Goal: Task Accomplishment & Management: Manage account settings

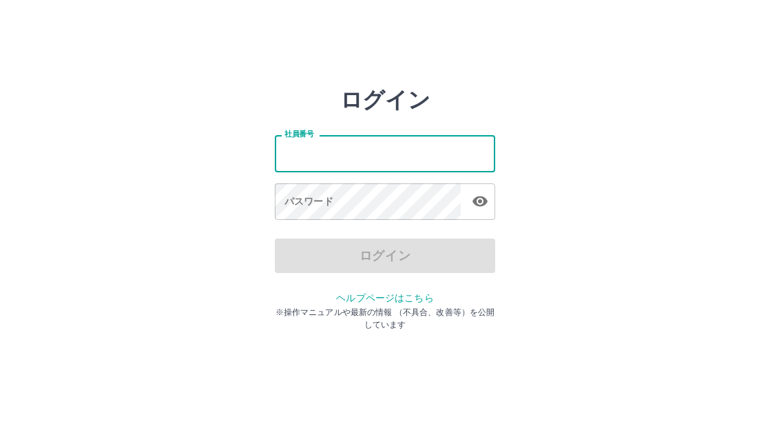
type input "*******"
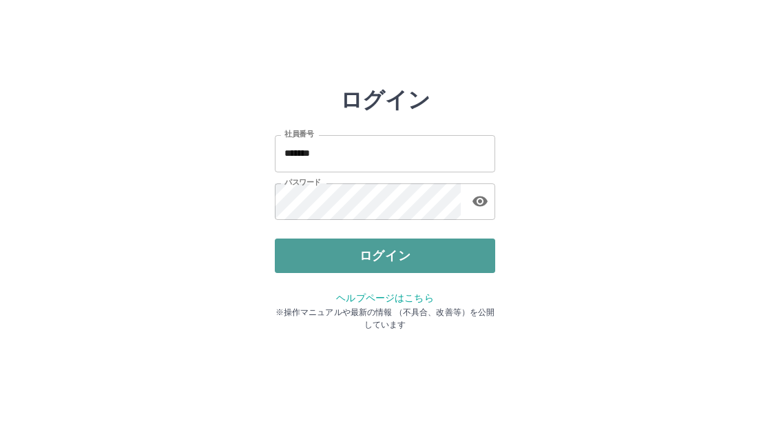
click at [385, 254] on button "ログイン" at bounding box center [385, 255] width 221 height 34
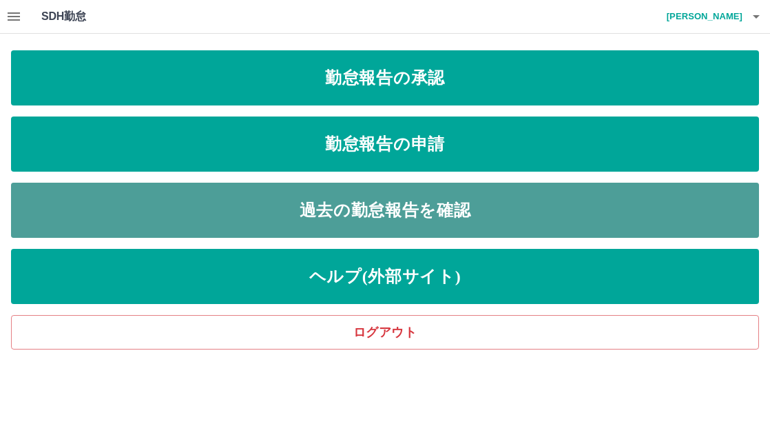
click at [502, 205] on link "過去の勤怠報告を確認" at bounding box center [385, 210] width 748 height 55
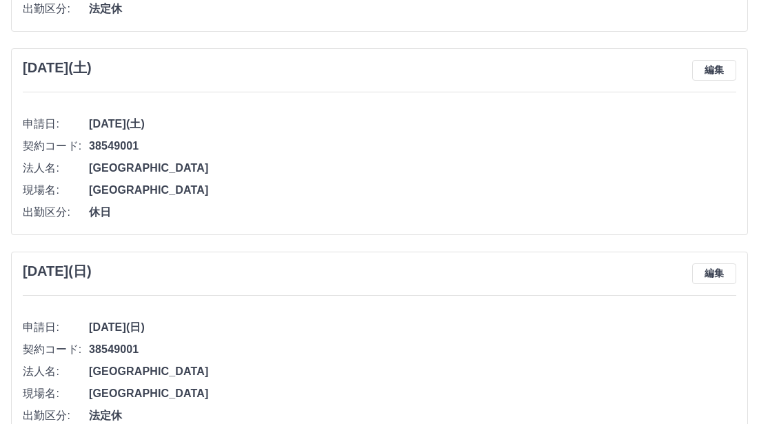
scroll to position [482, 0]
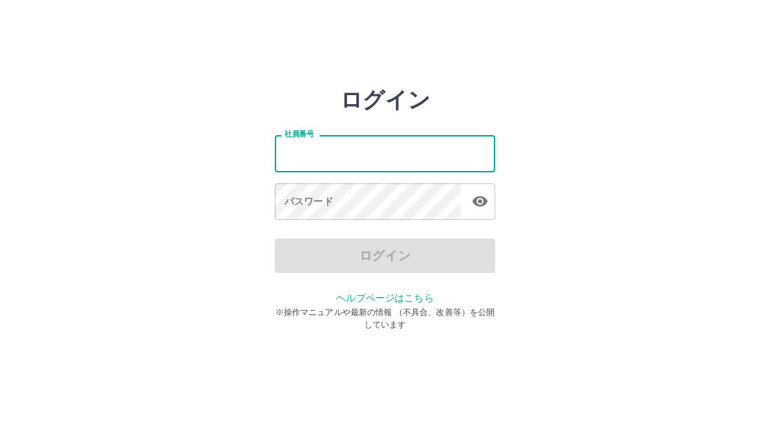
click at [329, 156] on input "社員番号" at bounding box center [385, 153] width 221 height 37
type input "*******"
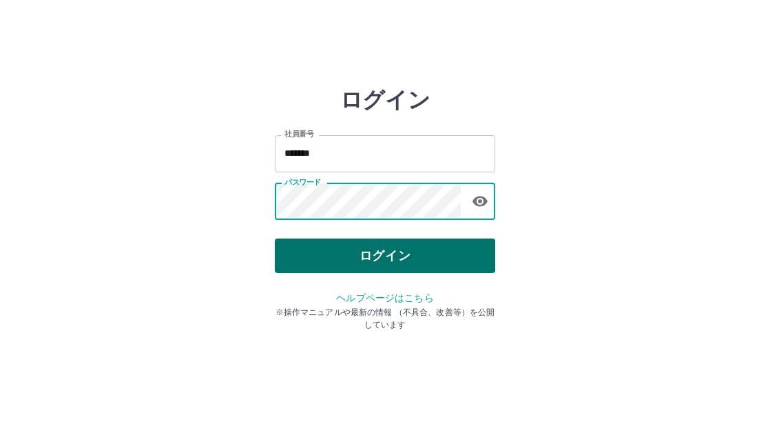
click at [429, 250] on button "ログイン" at bounding box center [385, 255] width 221 height 34
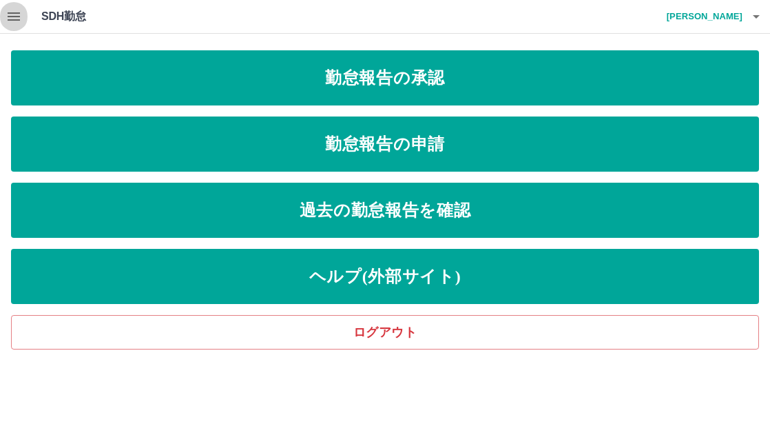
click at [12, 18] on icon "button" at bounding box center [14, 16] width 17 height 17
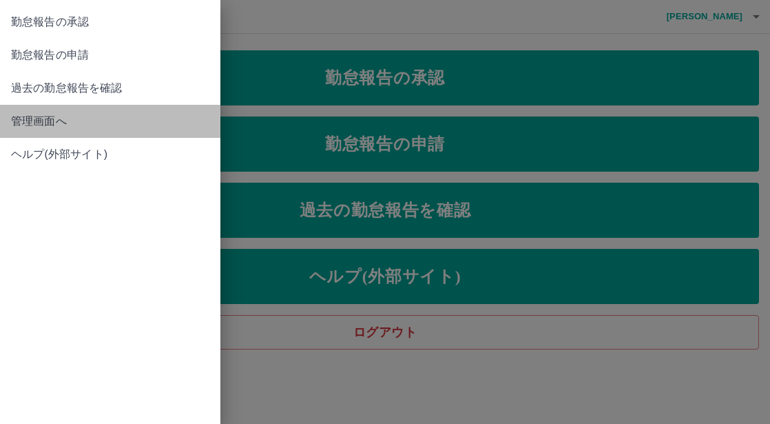
click at [46, 123] on span "管理画面へ" at bounding box center [110, 121] width 198 height 17
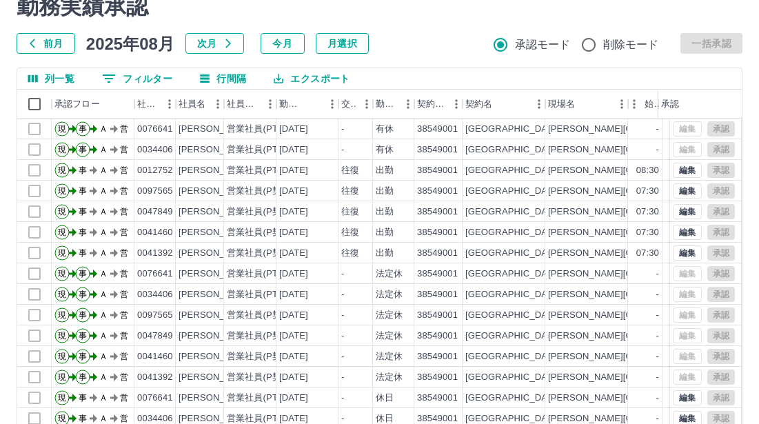
click at [704, 76] on div "列一覧 0 フィルター 行間隔 エクスポート" at bounding box center [379, 78] width 724 height 21
click at [629, 150] on div "-" at bounding box center [645, 149] width 34 height 21
drag, startPoint x: 602, startPoint y: 152, endPoint x: 548, endPoint y: 141, distance: 55.5
click at [548, 142] on div "[PERSON_NAME][GEOGRAPHIC_DATA]" at bounding box center [586, 149] width 83 height 21
click at [513, 144] on div "[GEOGRAPHIC_DATA]" at bounding box center [503, 149] width 83 height 21
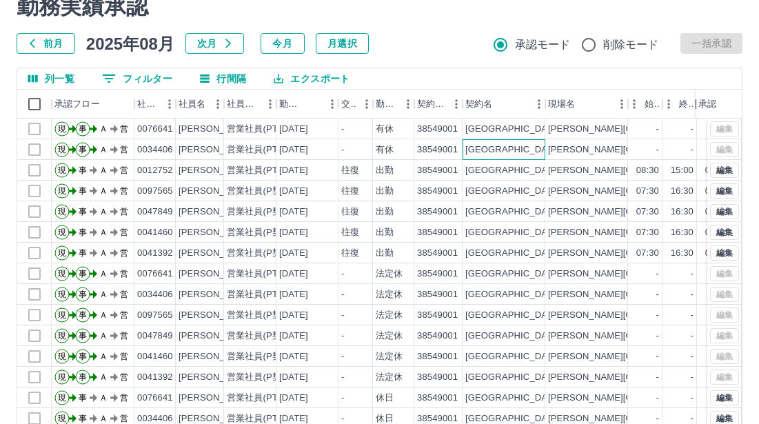
drag, startPoint x: 662, startPoint y: 94, endPoint x: 743, endPoint y: 96, distance: 81.3
click at [743, 96] on div "勤務実績承認 前月 [DATE] 次月 今月 月選択 承認モード 削除モード 一括承認 列一覧 0 フィルター 行間隔 エクスポート 承認フロー 社員番号 社…" at bounding box center [379, 251] width 759 height 549
drag, startPoint x: 697, startPoint y: 102, endPoint x: 752, endPoint y: 98, distance: 54.6
click at [752, 98] on div "勤務実績承認 前月 [DATE] 次月 今月 月選択 承認モード 削除モード 一括承認 列一覧 0 フィルター 行間隔 エクスポート 承認フロー 社員番号 社…" at bounding box center [379, 251] width 759 height 549
drag, startPoint x: 698, startPoint y: 98, endPoint x: 762, endPoint y: 102, distance: 64.2
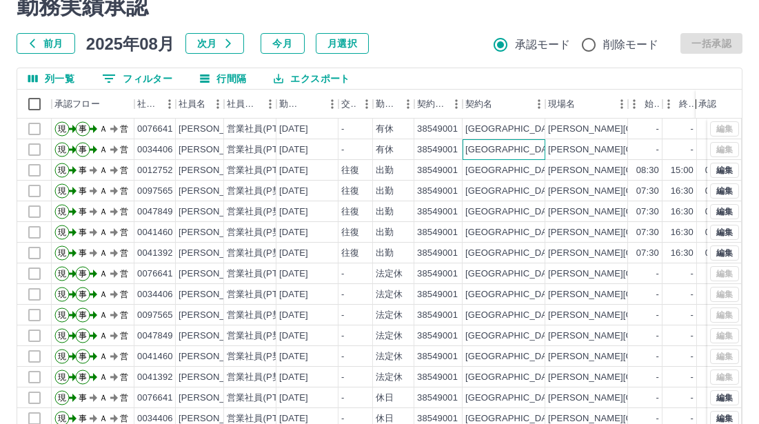
click at [753, 96] on div "勤務実績承認 前月 [DATE] 次月 今月 月選択 承認モード 削除モード 一括承認 列一覧 0 フィルター 行間隔 エクスポート 承認フロー 社員番号 社…" at bounding box center [379, 251] width 759 height 549
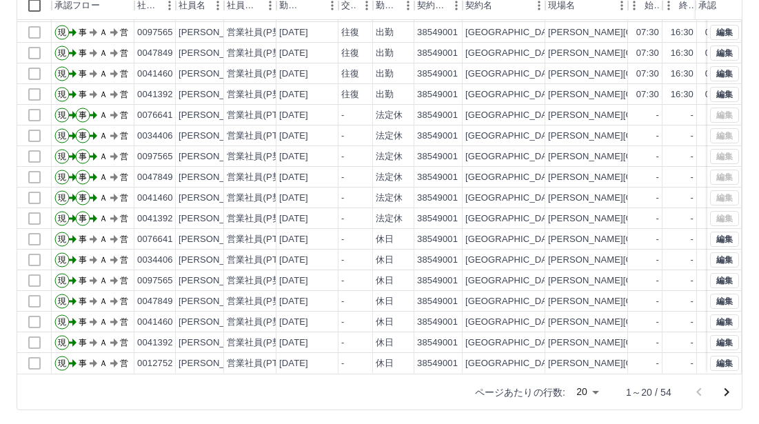
scroll to position [158, 0]
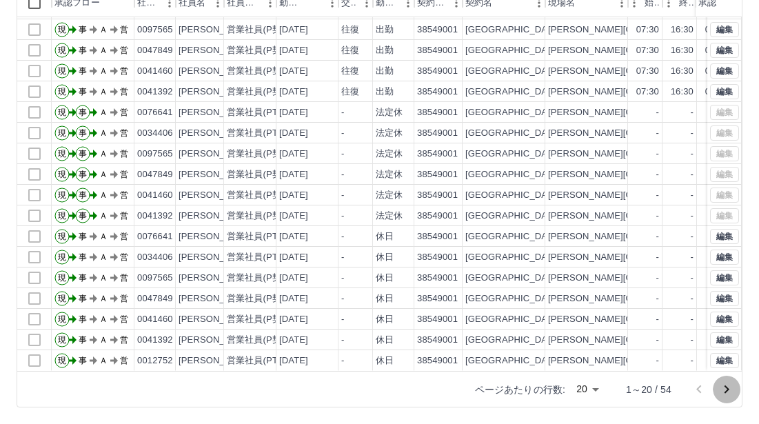
click at [728, 385] on icon "次のページへ" at bounding box center [726, 389] width 17 height 17
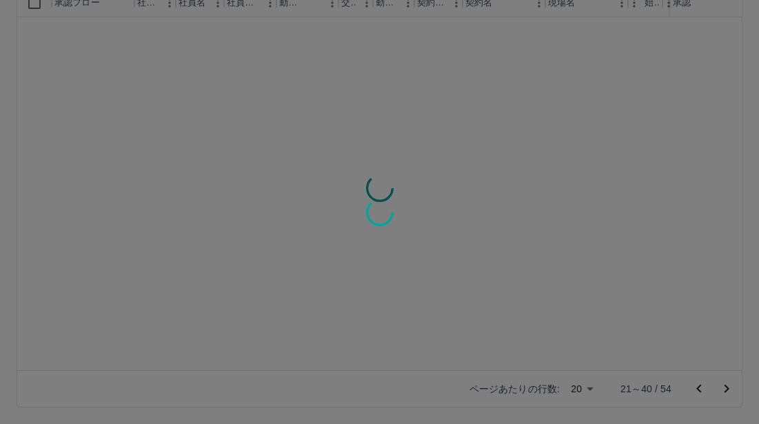
scroll to position [0, 0]
drag, startPoint x: 423, startPoint y: 364, endPoint x: 468, endPoint y: 364, distance: 44.8
click at [468, 364] on div at bounding box center [379, 212] width 759 height 424
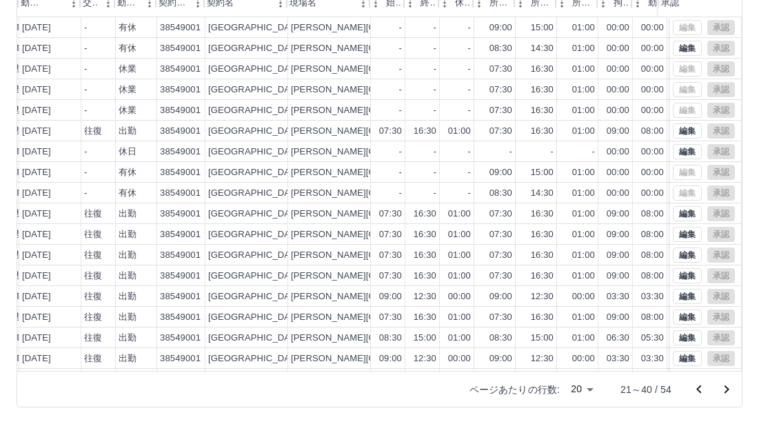
scroll to position [0, 258]
click at [549, 194] on div "14:30" at bounding box center [540, 193] width 23 height 13
click at [539, 193] on div "14:30" at bounding box center [540, 193] width 23 height 13
click at [543, 188] on div "14:30" at bounding box center [540, 193] width 23 height 13
click at [538, 193] on div "14:30" at bounding box center [540, 193] width 23 height 13
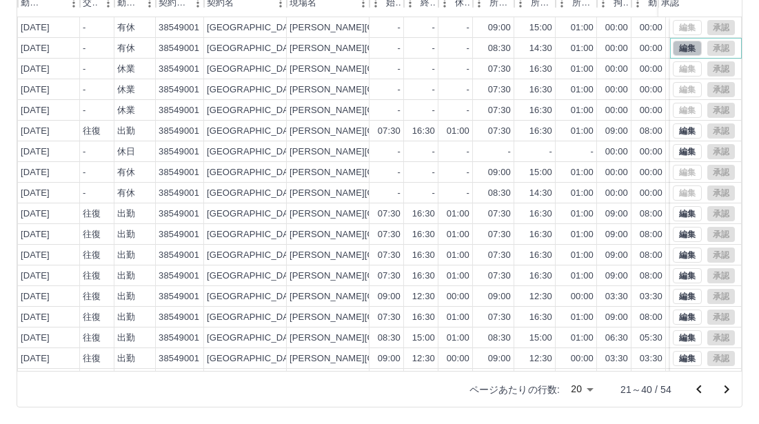
click at [673, 47] on button "編集" at bounding box center [687, 48] width 29 height 15
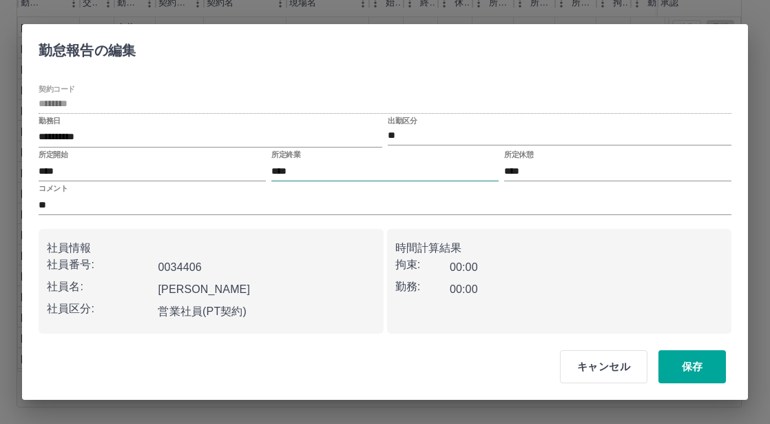
drag, startPoint x: 283, startPoint y: 171, endPoint x: 293, endPoint y: 169, distance: 10.5
click at [286, 170] on input "****" at bounding box center [385, 171] width 227 height 20
click at [280, 167] on input "****" at bounding box center [385, 171] width 227 height 20
click at [323, 168] on input "****" at bounding box center [385, 171] width 227 height 20
click at [281, 170] on input "****" at bounding box center [385, 171] width 227 height 20
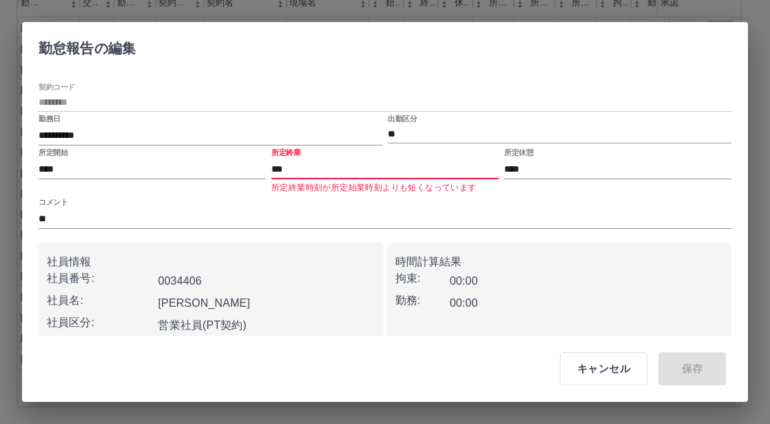
click at [320, 171] on input "***" at bounding box center [385, 169] width 227 height 20
type input "*"
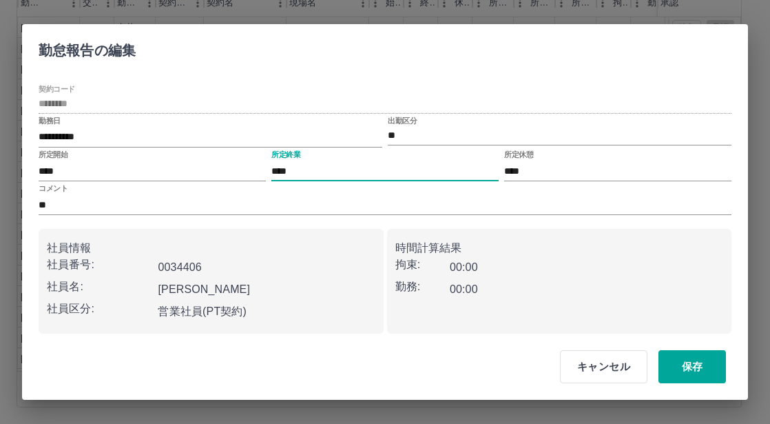
type input "****"
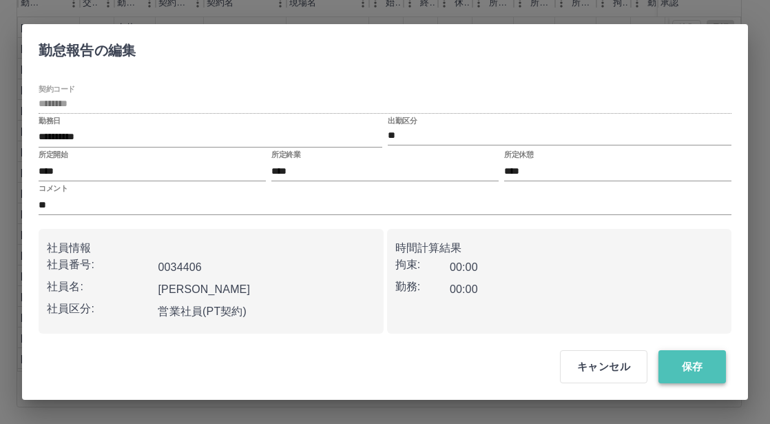
click at [703, 369] on button "保存" at bounding box center [693, 366] width 68 height 33
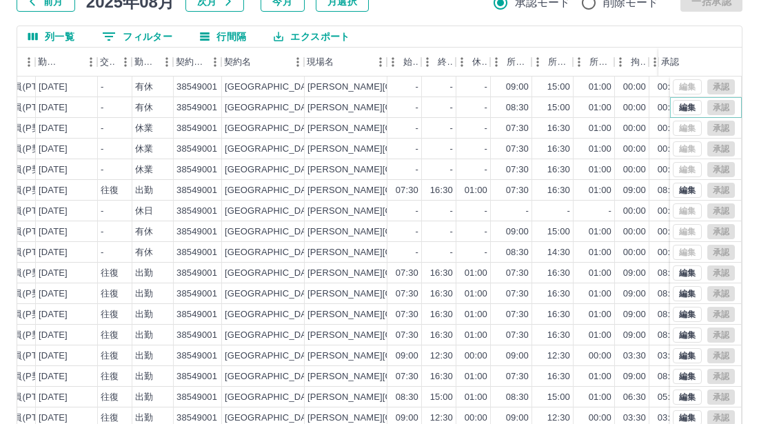
scroll to position [0, 243]
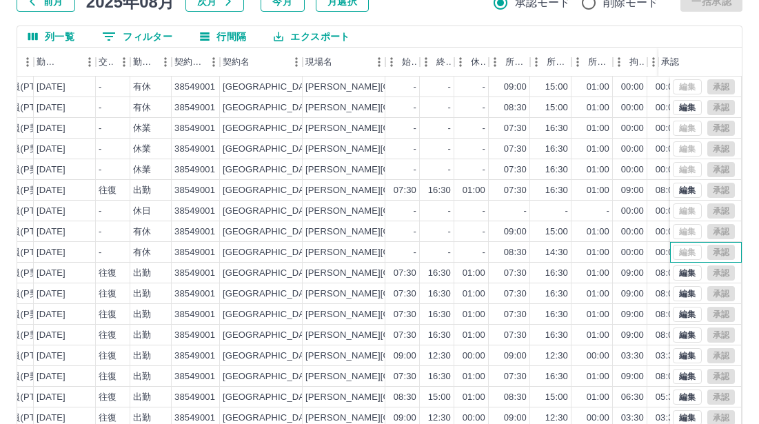
click at [686, 254] on div "編集 承認" at bounding box center [704, 252] width 62 height 15
click at [673, 255] on div "編集 承認" at bounding box center [704, 252] width 62 height 15
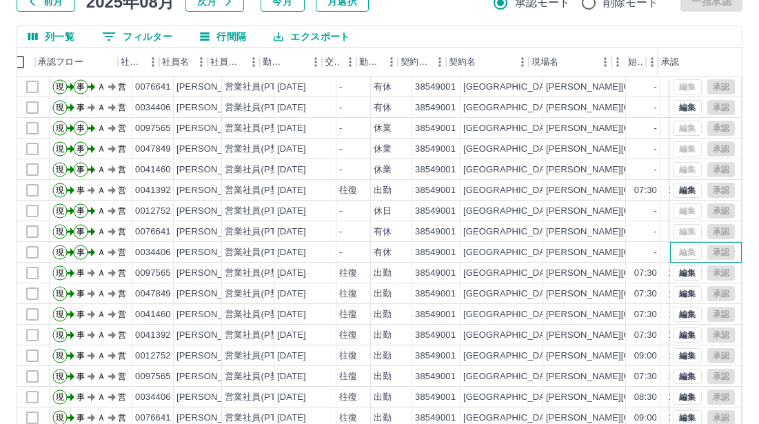
scroll to position [0, 0]
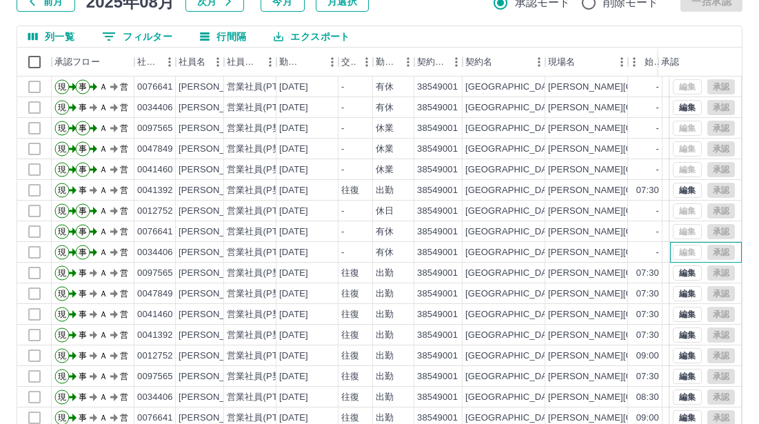
click at [675, 252] on div "編集 承認" at bounding box center [704, 252] width 62 height 15
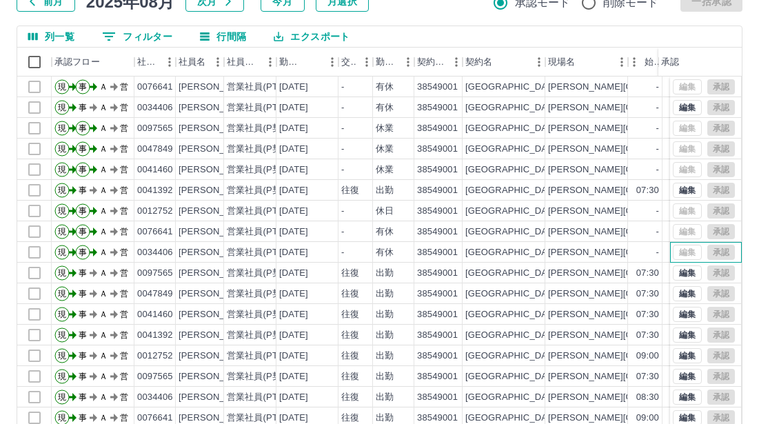
click at [675, 252] on div "編集 承認" at bounding box center [704, 252] width 62 height 15
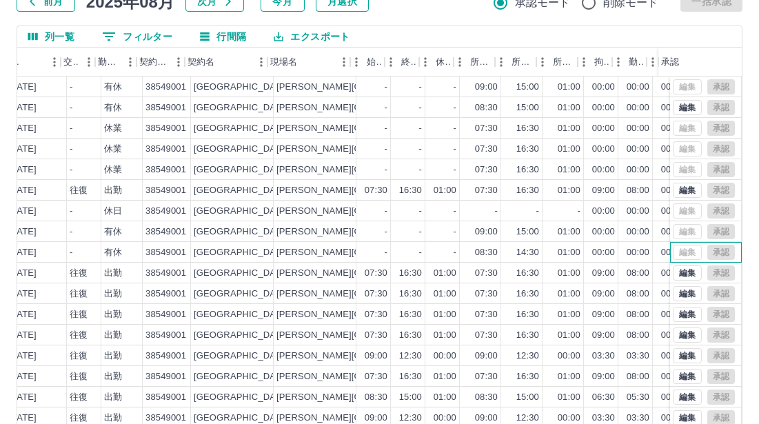
scroll to position [0, 278]
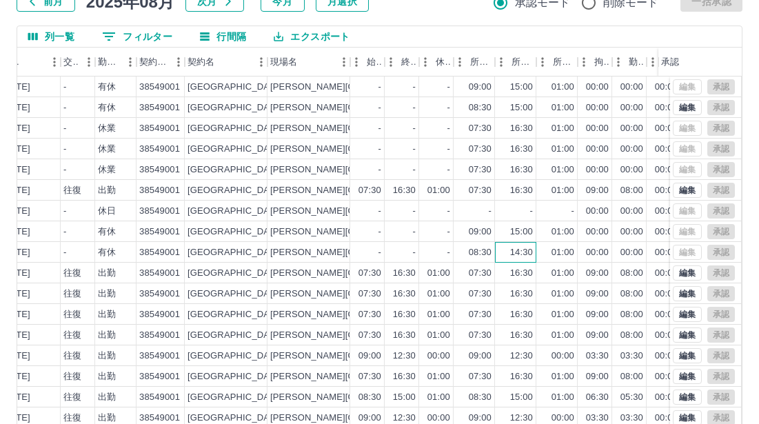
click at [524, 252] on div "14:30" at bounding box center [521, 252] width 23 height 13
click at [531, 251] on div "14:30" at bounding box center [521, 252] width 23 height 13
click at [520, 251] on div "14:30" at bounding box center [521, 252] width 23 height 13
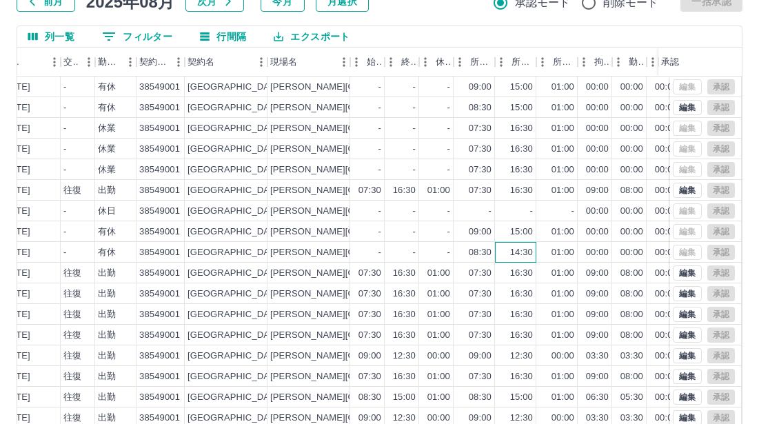
click at [520, 251] on div "14:30" at bounding box center [521, 252] width 23 height 13
click at [532, 252] on div "14:30" at bounding box center [521, 252] width 23 height 13
click at [516, 252] on div "14:30" at bounding box center [521, 252] width 23 height 13
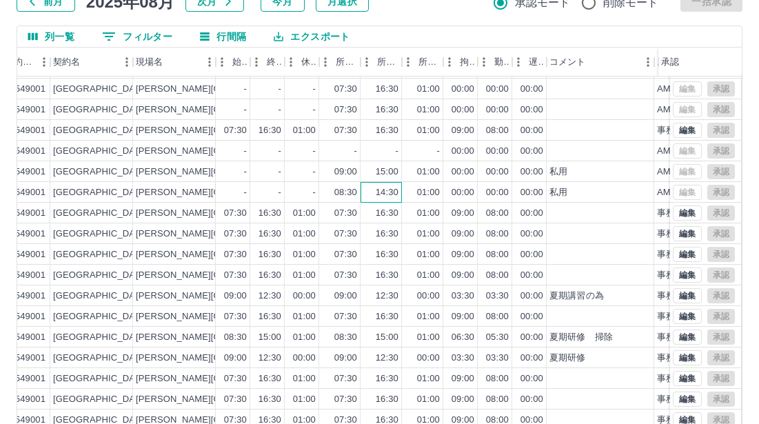
scroll to position [158, 0]
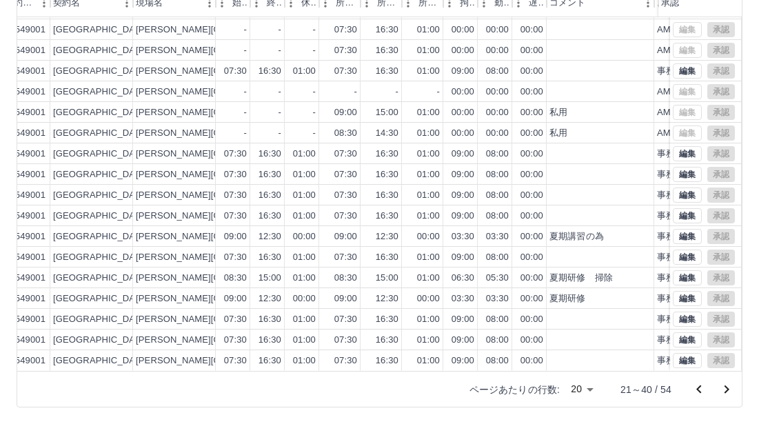
click at [728, 391] on icon "次のページへ" at bounding box center [726, 389] width 17 height 17
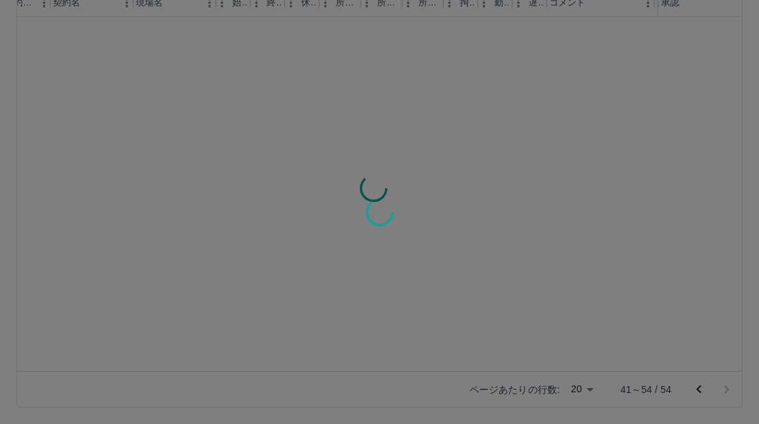
scroll to position [0, 412]
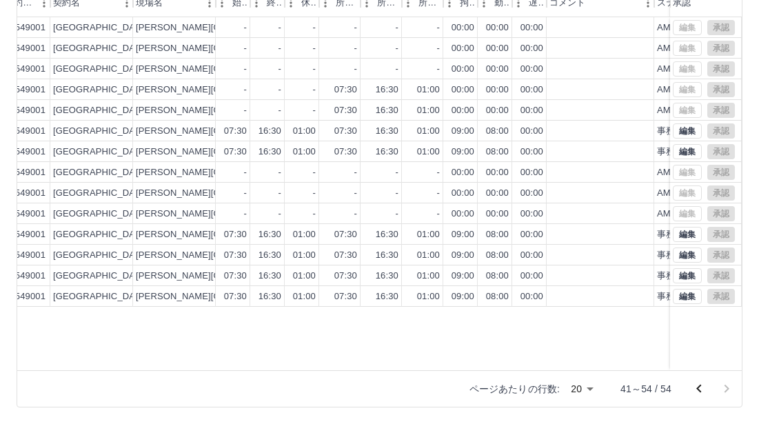
click at [724, 387] on div at bounding box center [712, 389] width 55 height 28
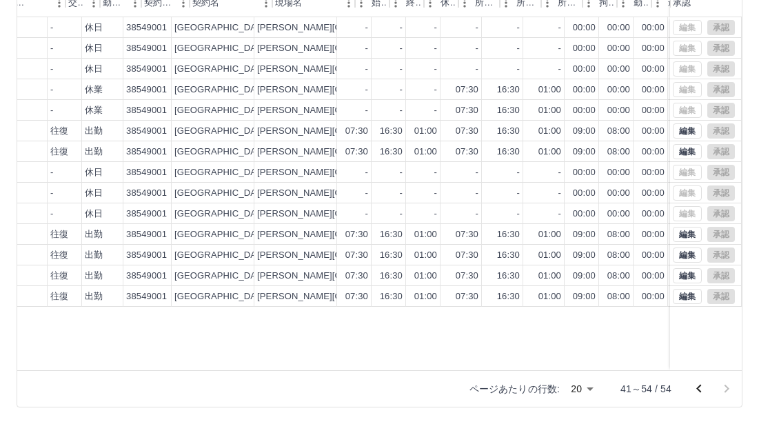
scroll to position [0, 387]
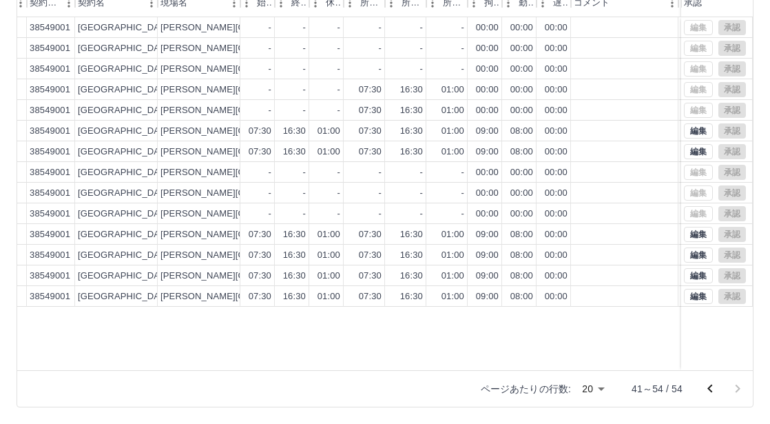
click at [590, 389] on body "SDH勤怠 [PERSON_NAME] 勤務実績承認 前月 [DATE] 次月 今月 月選択 承認モード 削除モード 一括承認 列一覧 0 フィルター 行間隔…" at bounding box center [385, 133] width 770 height 582
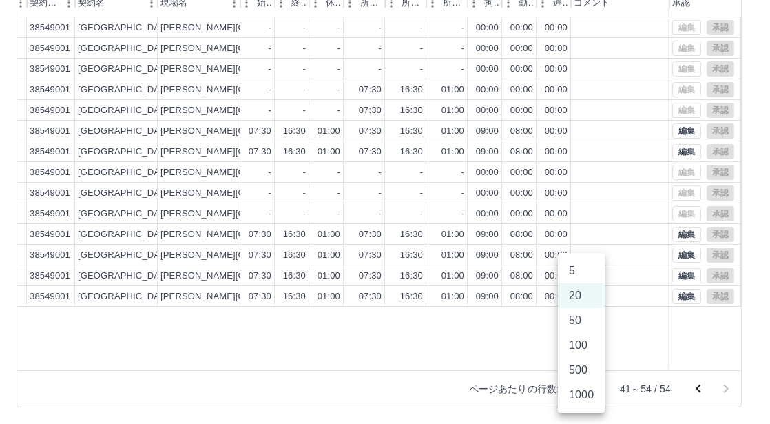
click at [702, 386] on div at bounding box center [385, 212] width 770 height 424
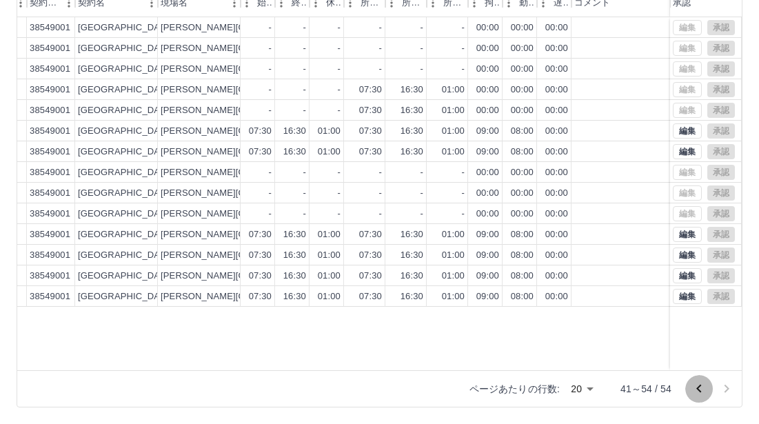
click at [696, 386] on icon "前のページへ" at bounding box center [698, 388] width 17 height 17
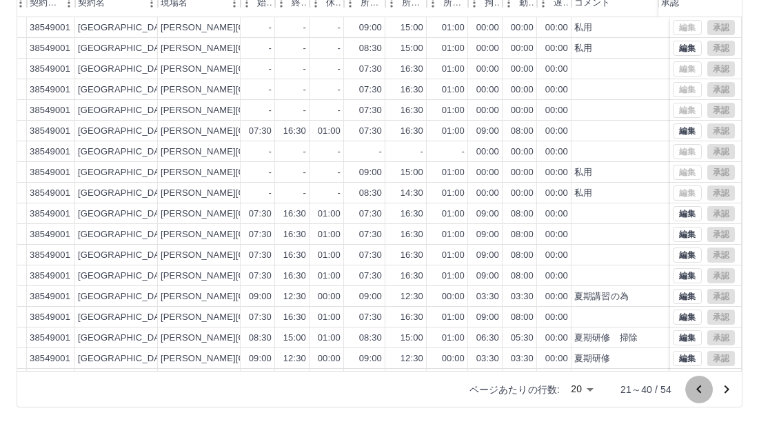
click at [696, 386] on icon "前のページへ" at bounding box center [698, 389] width 17 height 17
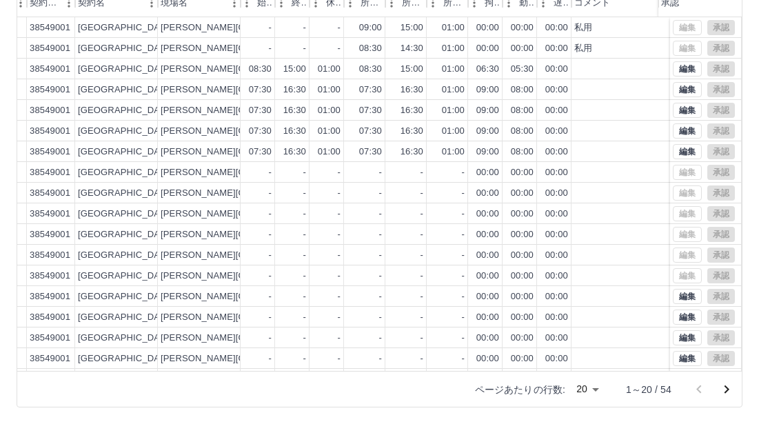
click at [695, 386] on div at bounding box center [712, 390] width 55 height 28
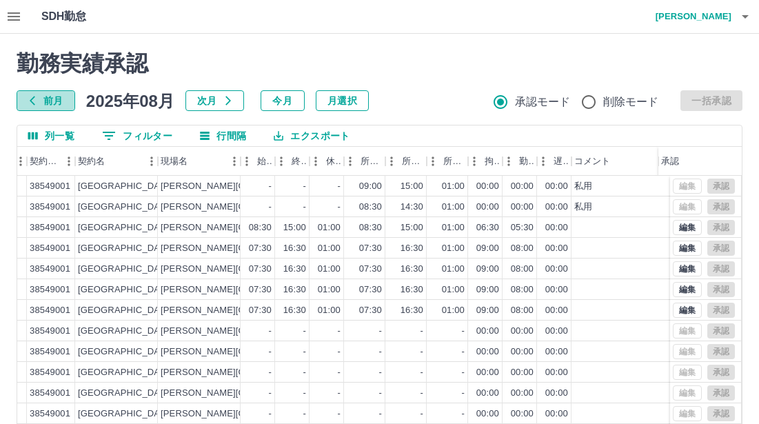
click at [42, 96] on button "前月" at bounding box center [46, 100] width 59 height 21
click at [55, 99] on button "前月" at bounding box center [46, 100] width 59 height 21
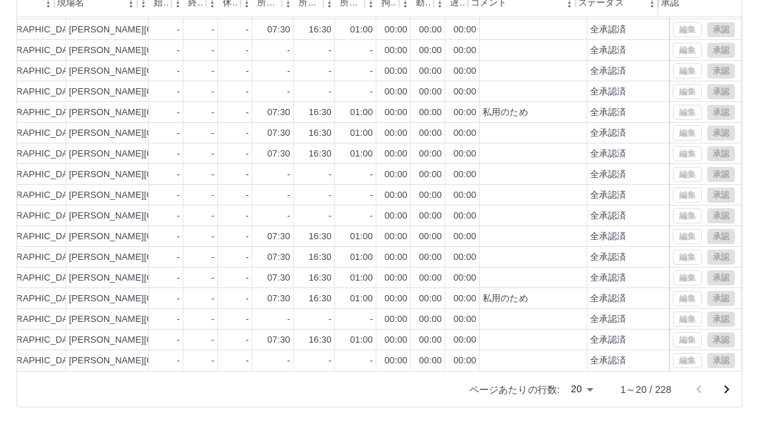
scroll to position [72, 491]
click at [722, 386] on icon "次のページへ" at bounding box center [726, 389] width 17 height 17
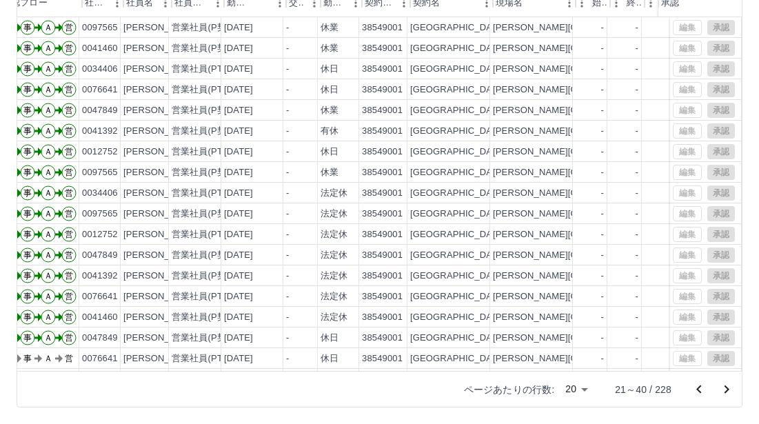
scroll to position [0, 52]
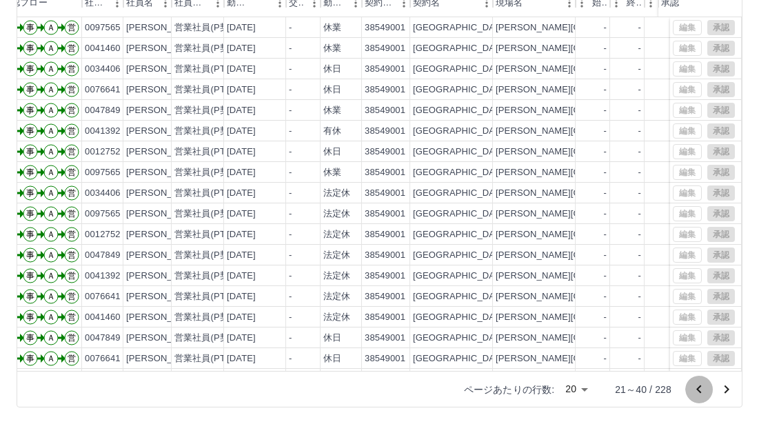
click at [697, 388] on icon "前のページへ" at bounding box center [698, 389] width 5 height 8
click at [724, 391] on icon "次のページへ" at bounding box center [726, 389] width 17 height 17
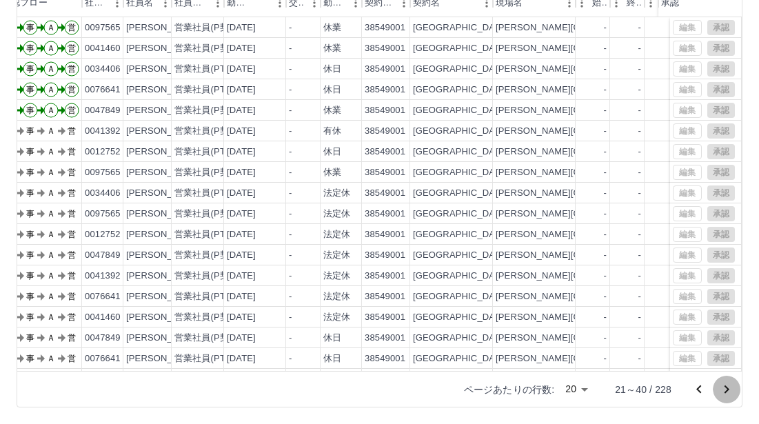
click at [724, 391] on icon "次のページへ" at bounding box center [726, 389] width 17 height 17
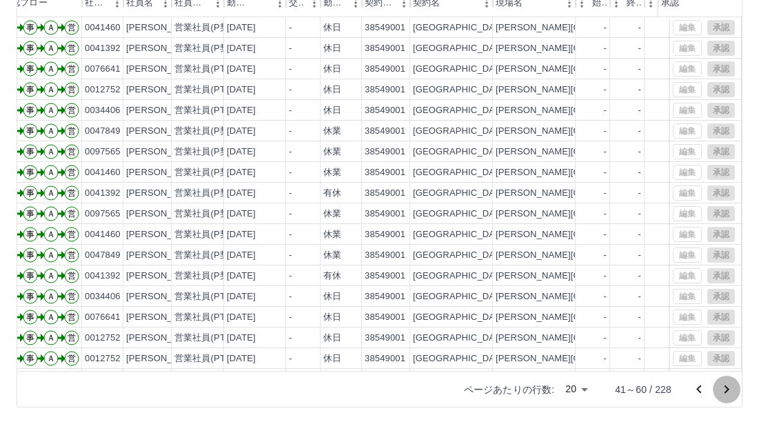
click at [724, 391] on icon "次のページへ" at bounding box center [726, 389] width 17 height 17
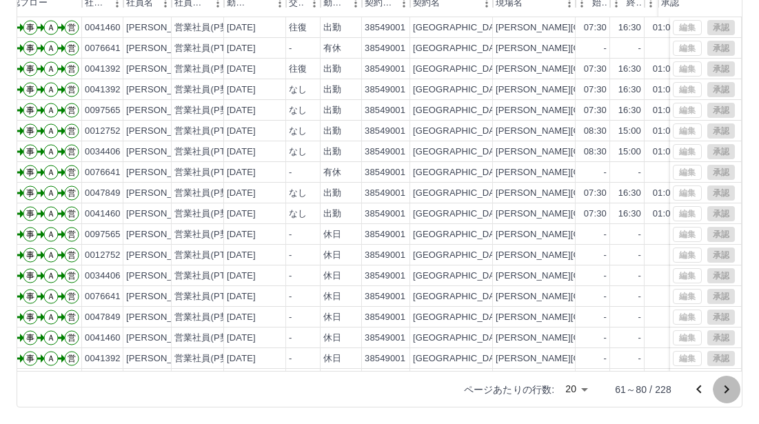
click at [723, 389] on icon "次のページへ" at bounding box center [726, 389] width 17 height 17
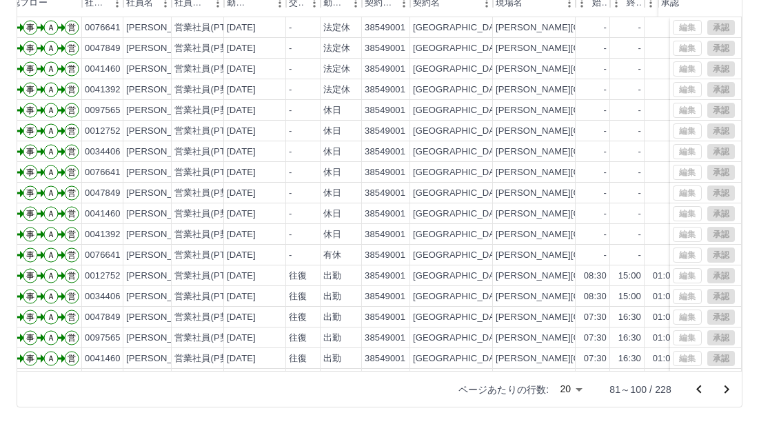
click at [723, 386] on icon "次のページへ" at bounding box center [726, 389] width 17 height 17
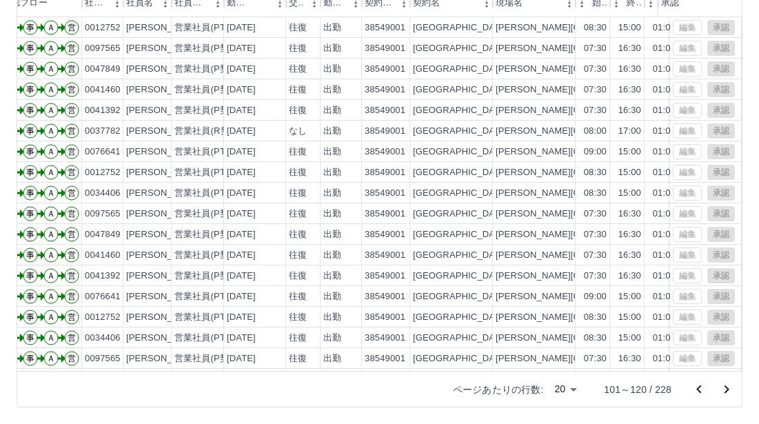
drag, startPoint x: 431, startPoint y: 371, endPoint x: 342, endPoint y: 365, distance: 89.8
click at [341, 367] on div "現 事 Ａ 営 0012752 [PERSON_NAME] 営業社員(PT契約) [DATE] 往復 出勤 38549001 [GEOGRAPHIC_DATA…" at bounding box center [379, 194] width 724 height 354
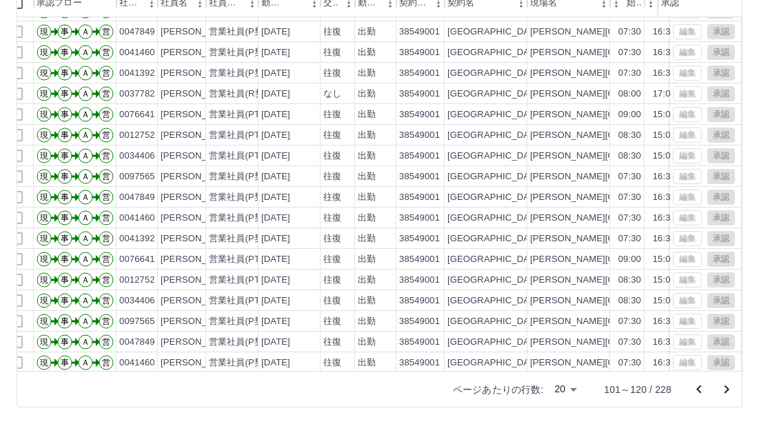
scroll to position [0, 18]
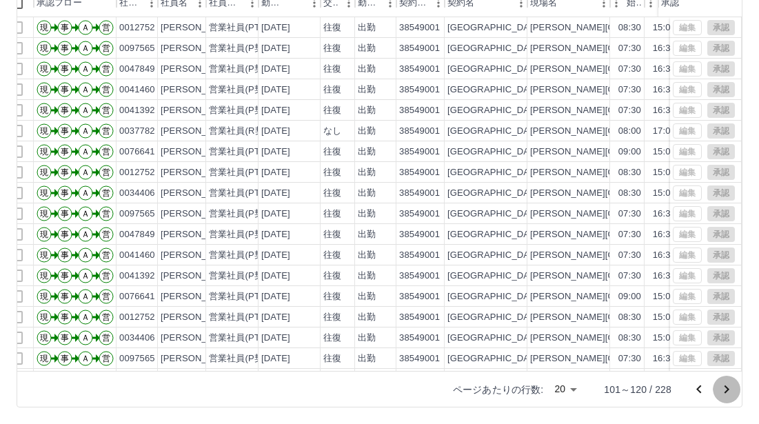
click at [724, 388] on icon "次のページへ" at bounding box center [726, 389] width 17 height 17
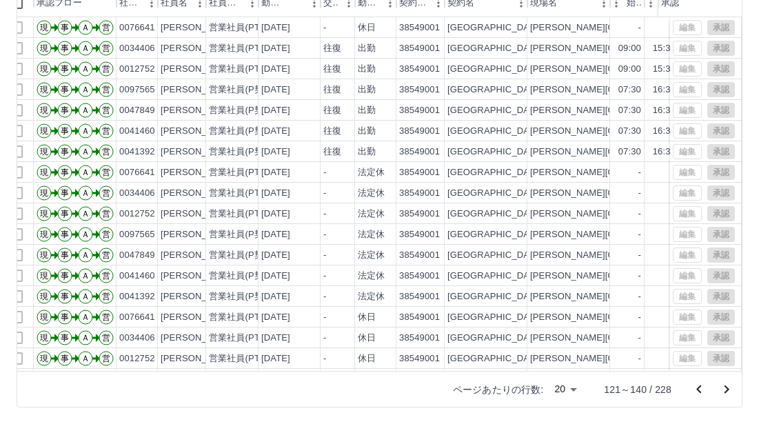
scroll to position [72, 18]
